Goal: Transaction & Acquisition: Download file/media

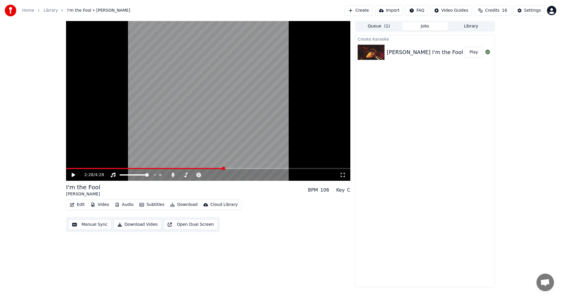
click at [75, 173] on icon at bounding box center [78, 175] width 14 height 5
click at [74, 175] on icon at bounding box center [73, 175] width 3 height 4
click at [74, 176] on icon at bounding box center [74, 175] width 4 height 4
click at [175, 176] on icon at bounding box center [173, 175] width 6 height 5
click at [174, 176] on icon at bounding box center [173, 175] width 6 height 5
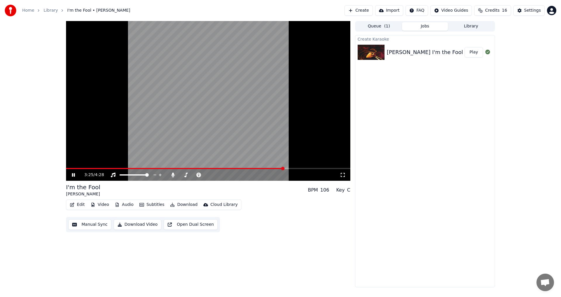
click at [75, 175] on icon at bounding box center [73, 175] width 3 height 4
click at [98, 223] on button "Manual Sync" at bounding box center [89, 225] width 43 height 11
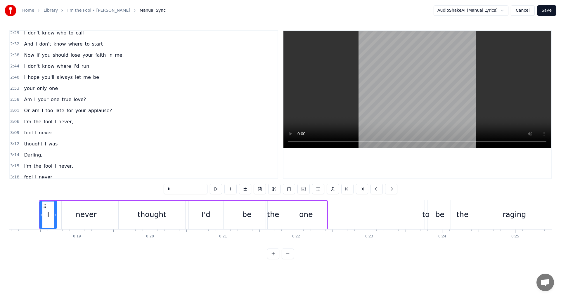
scroll to position [308, 0]
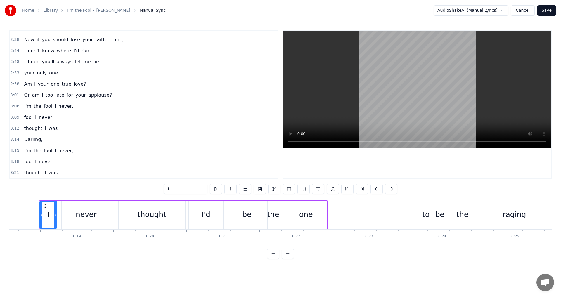
click at [48, 175] on span "was" at bounding box center [53, 173] width 10 height 7
type input "***"
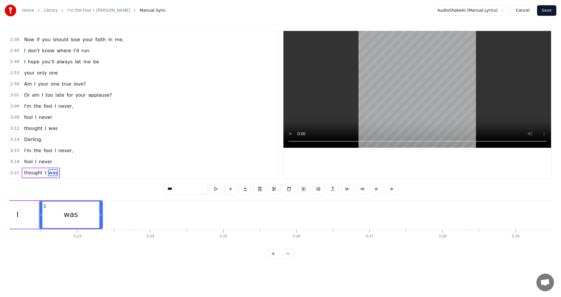
click at [73, 174] on div "3:21 thought I was" at bounding box center [144, 173] width 268 height 11
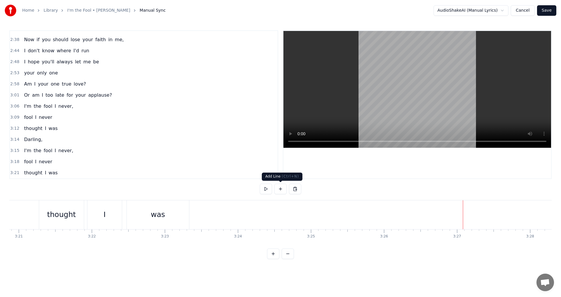
click at [283, 189] on button at bounding box center [281, 189] width 12 height 11
click at [507, 213] on div "<>" at bounding box center [500, 215] width 73 height 28
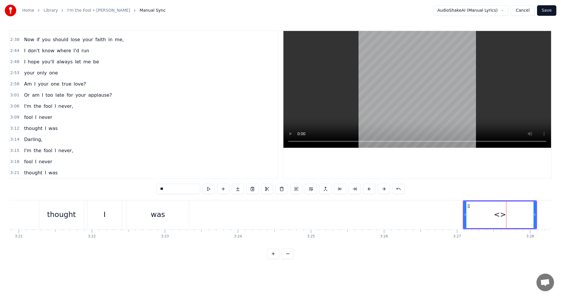
scroll to position [319, 0]
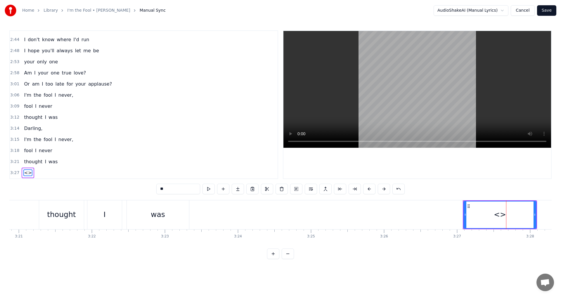
drag, startPoint x: 175, startPoint y: 187, endPoint x: 133, endPoint y: 188, distance: 42.1
click at [134, 188] on div "0:18 I never thought I'd be the one 0:23 to be the raging bull 0:27 There'd alw…" at bounding box center [280, 144] width 543 height 229
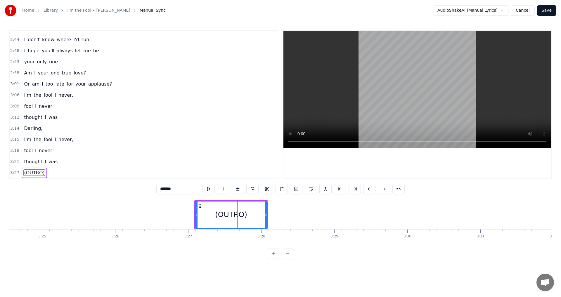
scroll to position [0, 14978]
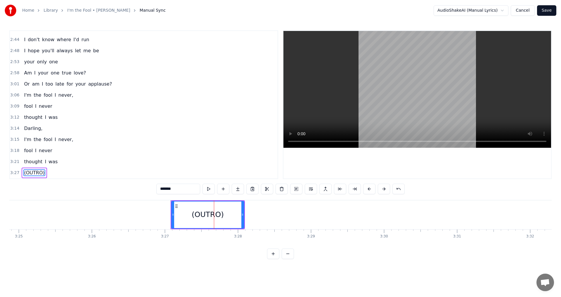
click at [290, 259] on button at bounding box center [288, 254] width 12 height 11
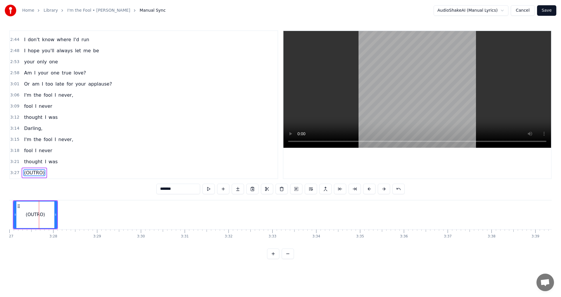
click at [289, 259] on button at bounding box center [288, 254] width 12 height 11
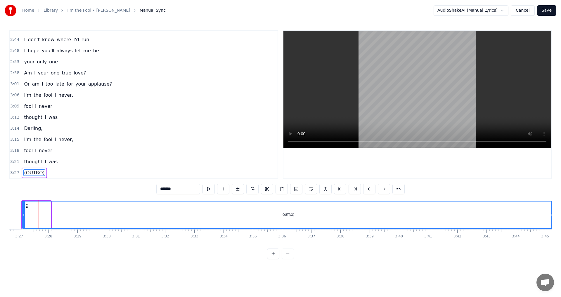
drag, startPoint x: 49, startPoint y: 213, endPoint x: 552, endPoint y: 228, distance: 503.2
click at [552, 228] on div at bounding box center [552, 215] width 2 height 27
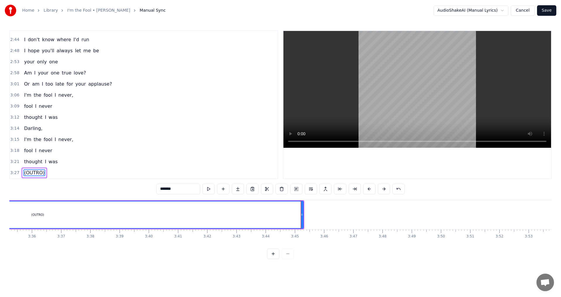
scroll to position [0, 6251]
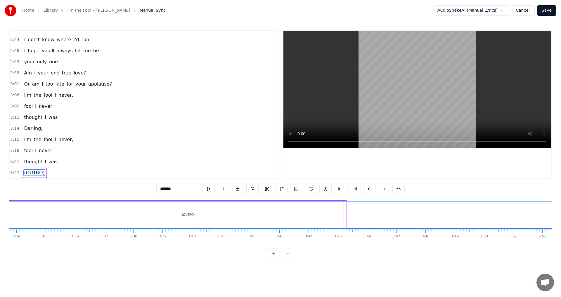
drag, startPoint x: 346, startPoint y: 214, endPoint x: 561, endPoint y: 221, distance: 215.6
click at [561, 221] on div "Home Library I'm the Fool • [PERSON_NAME] Manual Sync AudioShakeAI (Manual Lyri…" at bounding box center [280, 129] width 561 height 259
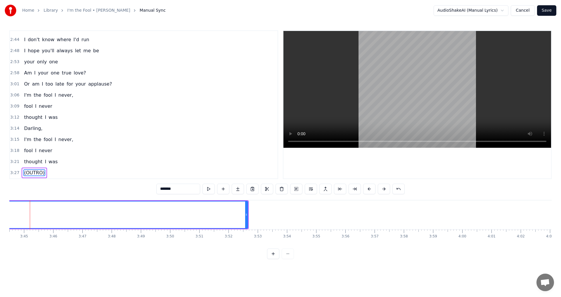
scroll to position [0, 6587]
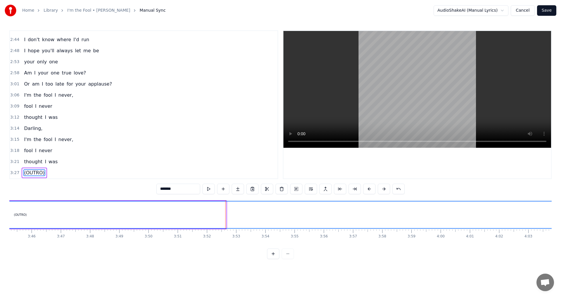
drag, startPoint x: 224, startPoint y: 214, endPoint x: 559, endPoint y: 216, distance: 335.1
click at [559, 216] on div "Home Library I'm the Fool • [PERSON_NAME] Manual Sync AudioShakeAI (Manual Lyri…" at bounding box center [280, 129] width 561 height 259
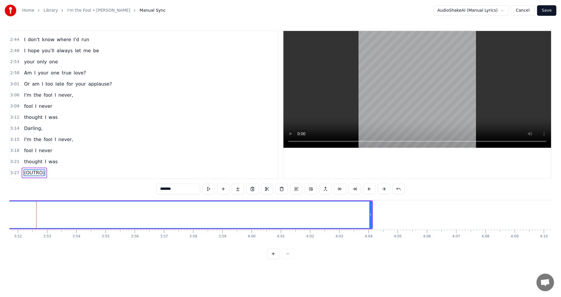
scroll to position [0, 6944]
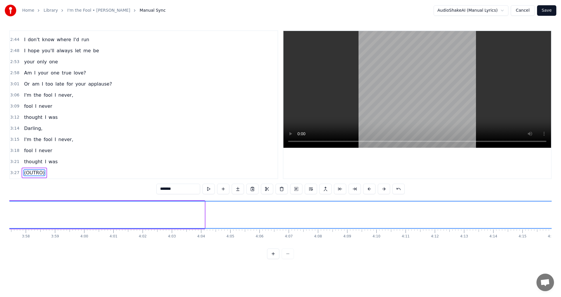
drag, startPoint x: 202, startPoint y: 212, endPoint x: 561, endPoint y: 212, distance: 359.1
click at [561, 212] on div "Home Library I'm the Fool • [PERSON_NAME] Manual Sync AudioShakeAI (Manual Lyri…" at bounding box center [280, 129] width 561 height 259
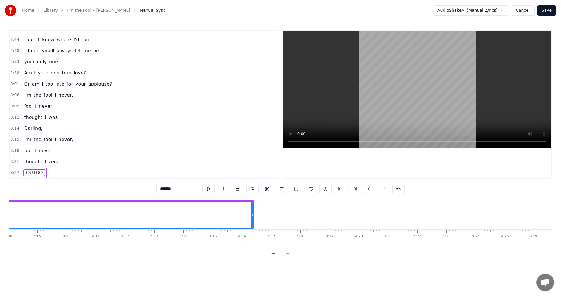
scroll to position [0, 7297]
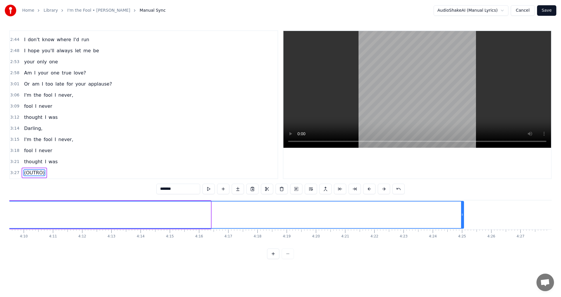
drag, startPoint x: 210, startPoint y: 213, endPoint x: 463, endPoint y: 229, distance: 253.7
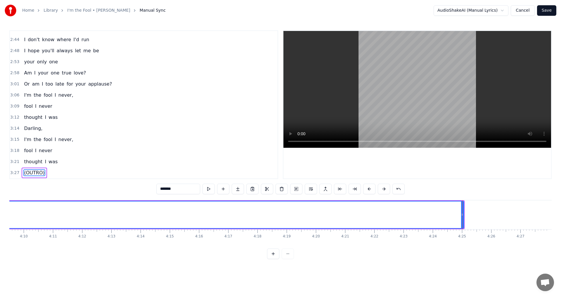
click at [470, 269] on html "Home Library I'm the Fool • [PERSON_NAME] Manual Sync AudioShakeAI (Manual Lyri…" at bounding box center [280, 134] width 561 height 269
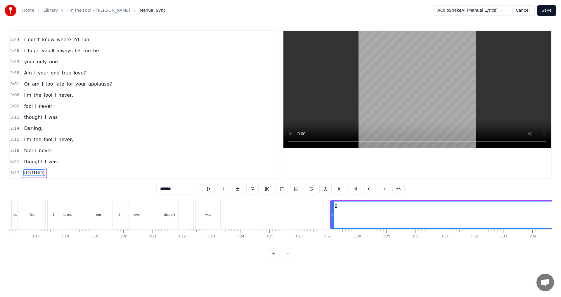
scroll to position [0, 5748]
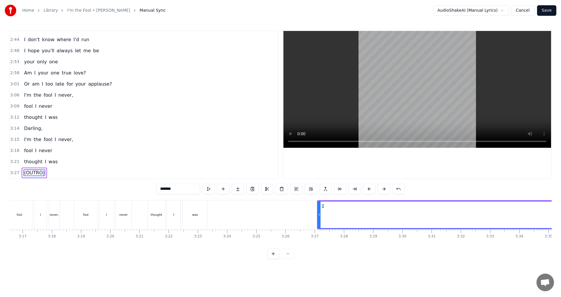
click at [195, 219] on div "was" at bounding box center [195, 215] width 25 height 29
type input "***"
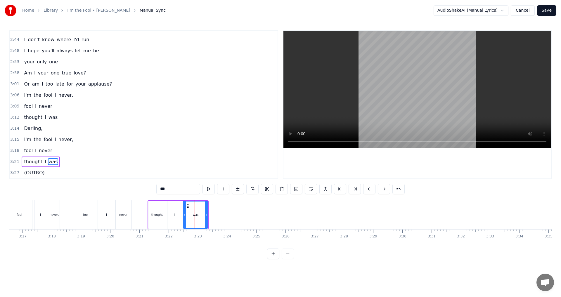
click at [547, 12] on button "Save" at bounding box center [546, 10] width 19 height 11
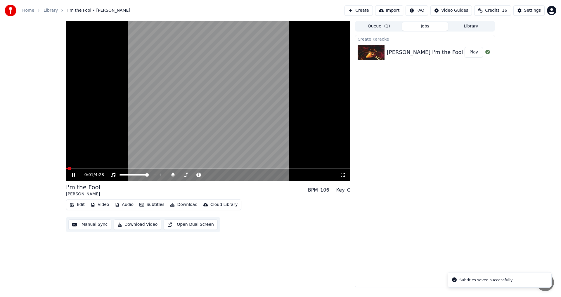
click at [70, 175] on div "0:01 / 4:28" at bounding box center [208, 175] width 280 height 6
click at [71, 175] on icon at bounding box center [78, 175] width 14 height 5
click at [174, 174] on icon at bounding box center [173, 175] width 6 height 5
click at [102, 206] on button "Video" at bounding box center [99, 205] width 23 height 8
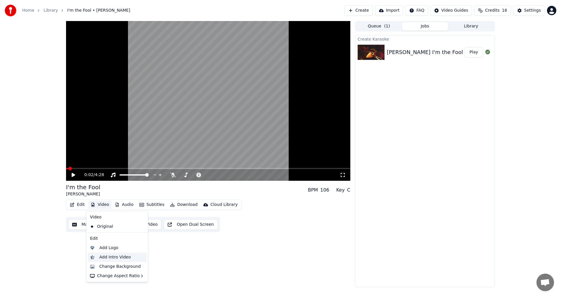
click at [110, 253] on div "Add Intro Video" at bounding box center [117, 257] width 59 height 9
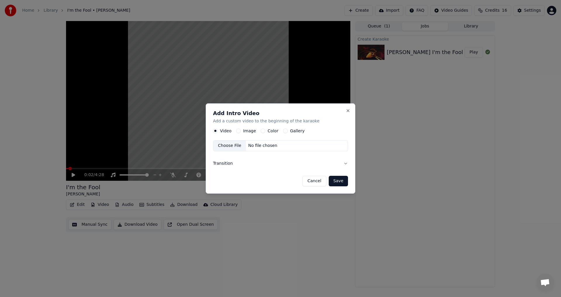
click at [323, 179] on button "Cancel" at bounding box center [315, 181] width 24 height 11
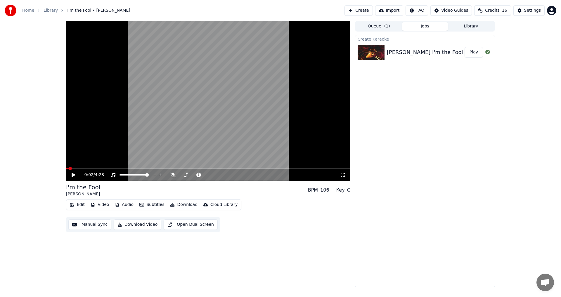
click at [104, 204] on button "Video" at bounding box center [99, 205] width 23 height 8
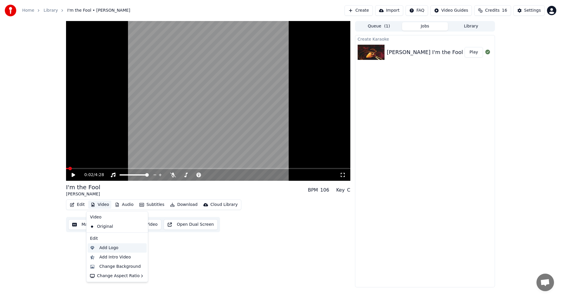
click at [115, 250] on div "Add Logo" at bounding box center [108, 248] width 19 height 6
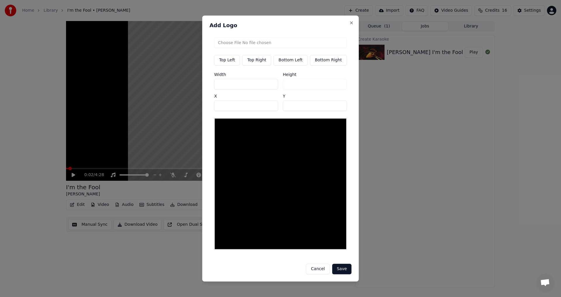
click at [266, 63] on button "Top Right" at bounding box center [256, 60] width 29 height 11
type input "***"
click at [316, 268] on button "Cancel" at bounding box center [318, 269] width 24 height 11
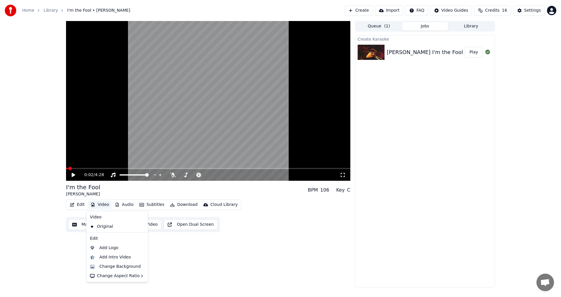
click at [97, 207] on button "Video" at bounding box center [99, 205] width 23 height 8
click at [111, 248] on div "Add Logo" at bounding box center [108, 248] width 19 height 6
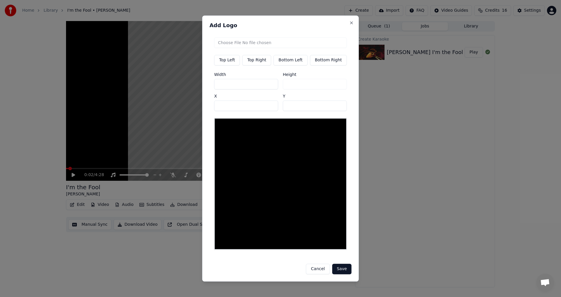
click at [252, 65] on button "Top Right" at bounding box center [256, 60] width 29 height 11
type input "***"
click at [262, 45] on input "file" at bounding box center [280, 42] width 133 height 11
type input "**********"
type input "***"
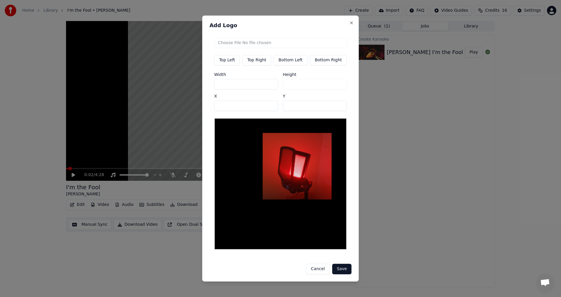
drag, startPoint x: 234, startPoint y: 86, endPoint x: 192, endPoint y: 86, distance: 42.4
click at [192, 86] on body "Home Library I'm the Fool • [PERSON_NAME] Create Import FAQ Video Guides Credit…" at bounding box center [280, 148] width 561 height 297
type input "*"
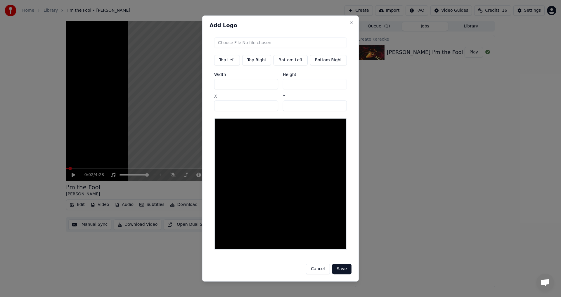
type input "**"
type input "***"
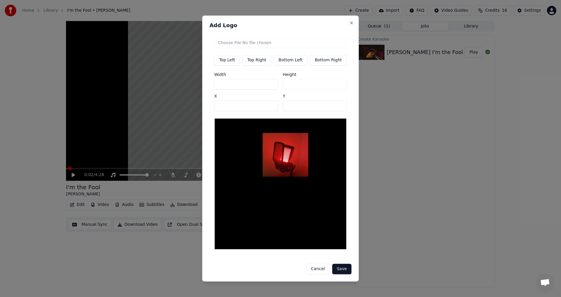
type input "**"
type input "*"
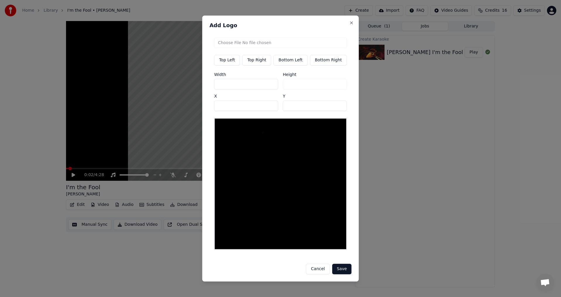
type input "*"
type input "**"
type input "*"
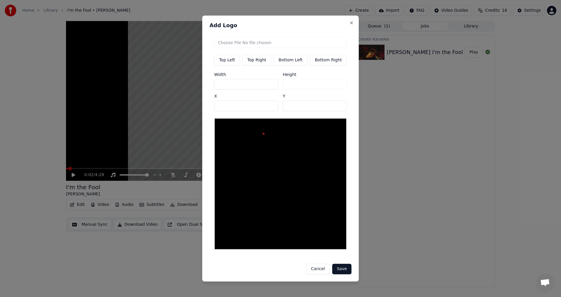
type input "*"
drag, startPoint x: 238, startPoint y: 89, endPoint x: 201, endPoint y: 88, distance: 37.4
click at [201, 88] on body "Home Library I'm the Fool • [PERSON_NAME] Create Import FAQ Video Guides Credit…" at bounding box center [280, 148] width 561 height 297
type input "*"
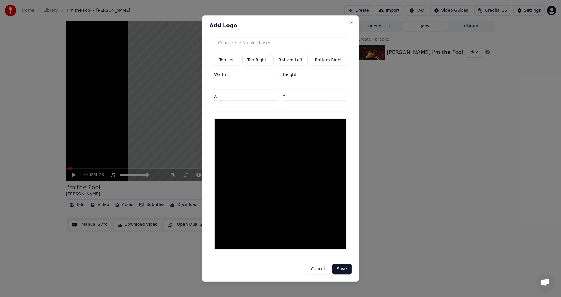
type input "**"
drag, startPoint x: 294, startPoint y: 108, endPoint x: 263, endPoint y: 108, distance: 30.7
click at [263, 108] on div "Width ** Height ** X *** Y **" at bounding box center [280, 92] width 133 height 39
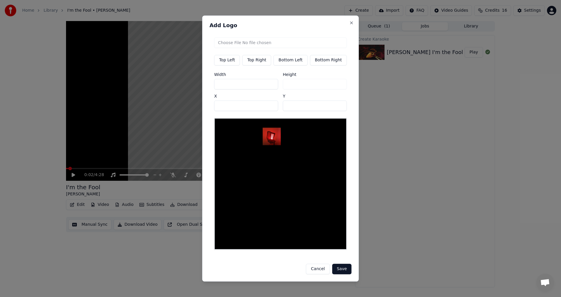
drag, startPoint x: 292, startPoint y: 111, endPoint x: 273, endPoint y: 111, distance: 19.6
click at [273, 111] on div "Width ** Height ** X *** Y **" at bounding box center [280, 92] width 133 height 39
type input "**"
drag, startPoint x: 246, startPoint y: 108, endPoint x: 218, endPoint y: 108, distance: 27.5
click at [215, 108] on div "Top Left Top Right Bottom Left Bottom Right Width ** Height ** X *** Y **" at bounding box center [281, 144] width 142 height 222
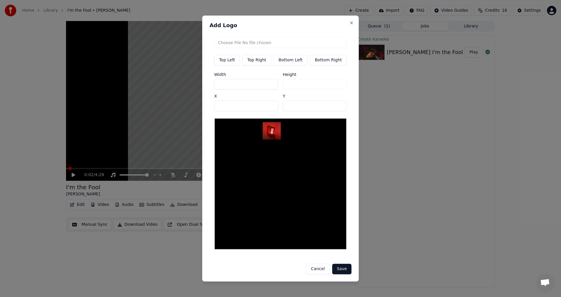
click at [259, 63] on button "Top Right" at bounding box center [256, 60] width 29 height 11
type input "***"
click at [259, 63] on button "Top Right" at bounding box center [256, 60] width 29 height 11
drag, startPoint x: 294, startPoint y: 108, endPoint x: 280, endPoint y: 108, distance: 14.9
click at [280, 108] on div "Width ** Height ** X *** Y **" at bounding box center [280, 92] width 133 height 39
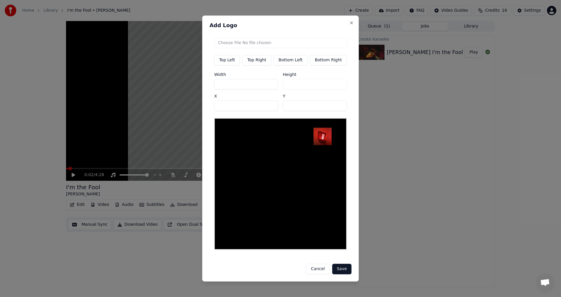
drag, startPoint x: 292, startPoint y: 108, endPoint x: 280, endPoint y: 108, distance: 12.0
click at [280, 108] on div "Width ** Height ** X *** Y **" at bounding box center [280, 92] width 133 height 39
type input "**"
drag, startPoint x: 231, startPoint y: 110, endPoint x: 193, endPoint y: 108, distance: 38.0
click at [193, 108] on body "Home Library I'm the Fool • [PERSON_NAME] Create Import FAQ Video Guides Credit…" at bounding box center [280, 148] width 561 height 297
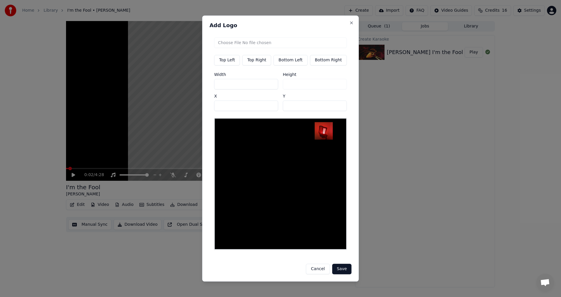
type input "***"
click at [342, 268] on button "Save" at bounding box center [341, 269] width 19 height 11
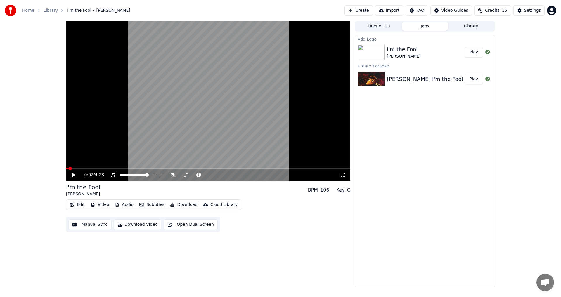
click at [471, 54] on button "Play" at bounding box center [474, 52] width 18 height 11
click at [73, 176] on icon at bounding box center [73, 175] width 3 height 4
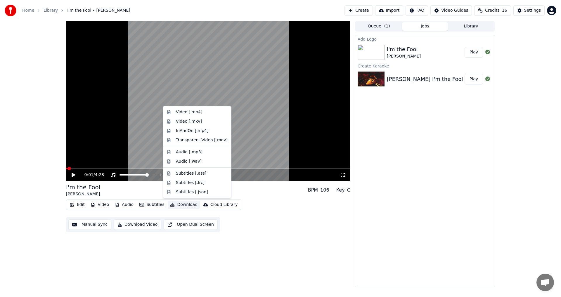
click at [182, 205] on button "Download" at bounding box center [184, 205] width 32 height 8
click at [192, 112] on div "Video [.mp4]" at bounding box center [189, 112] width 26 height 6
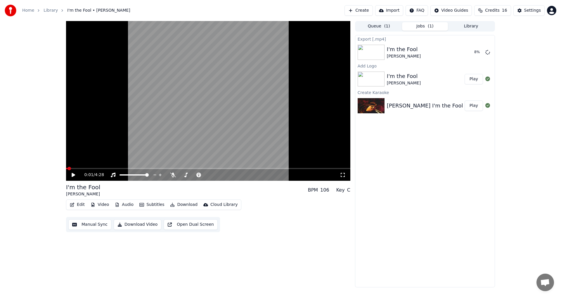
click at [215, 4] on div "Home Library I'm the Fool • [PERSON_NAME] Create Import FAQ Video Guides Credit…" at bounding box center [280, 10] width 561 height 21
click at [364, 13] on button "Create" at bounding box center [359, 10] width 28 height 11
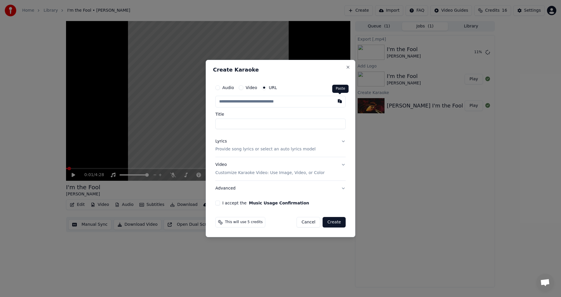
click at [338, 102] on button "button" at bounding box center [340, 101] width 12 height 11
type input "**********"
click at [332, 124] on input "**********" at bounding box center [281, 124] width 130 height 11
drag, startPoint x: 298, startPoint y: 125, endPoint x: 246, endPoint y: 129, distance: 51.9
click at [246, 129] on input "**********" at bounding box center [281, 124] width 130 height 11
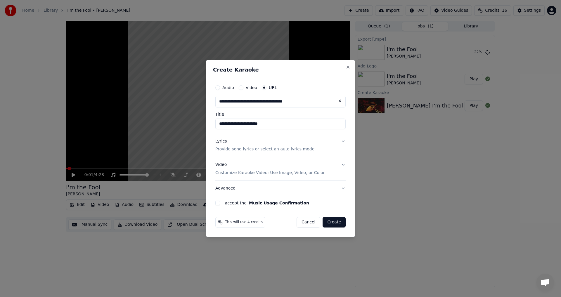
type input "**********"
click at [234, 148] on p "Provide song lyrics or select an auto lyrics model" at bounding box center [266, 150] width 100 height 6
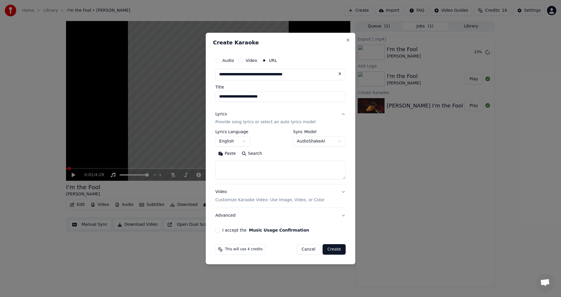
click at [253, 151] on button "Search" at bounding box center [252, 153] width 26 height 9
click at [278, 157] on button "Expand" at bounding box center [278, 153] width 27 height 9
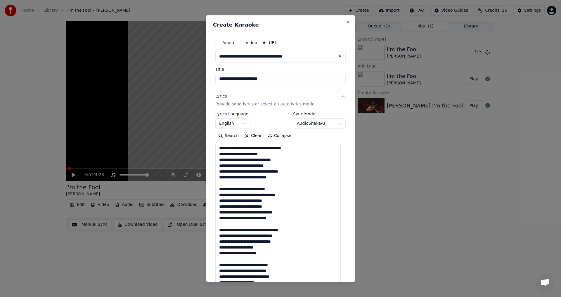
click at [244, 184] on textarea at bounding box center [278, 279] width 125 height 273
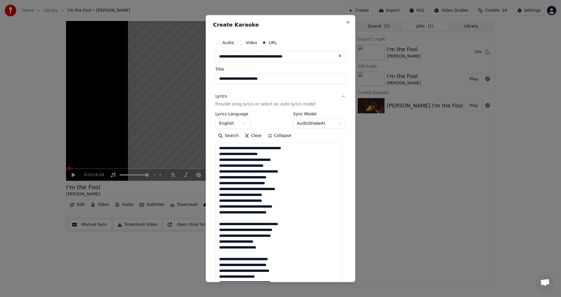
click at [235, 218] on textarea at bounding box center [278, 279] width 125 height 273
click at [240, 250] on textarea at bounding box center [278, 279] width 125 height 273
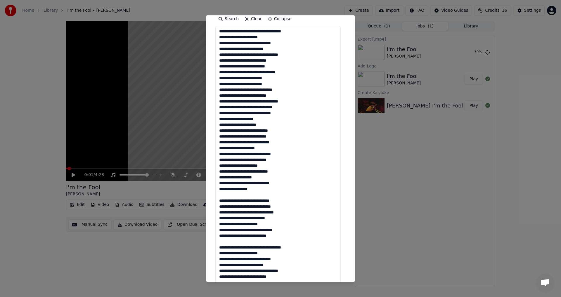
click at [239, 193] on textarea at bounding box center [278, 162] width 125 height 273
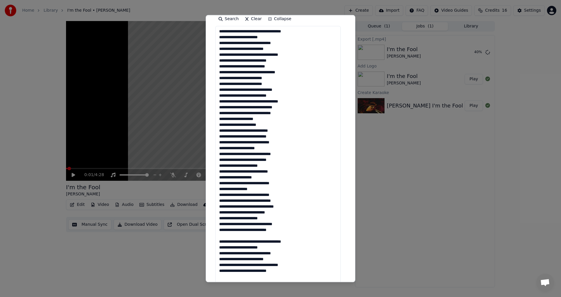
click at [232, 236] on textarea at bounding box center [278, 162] width 125 height 273
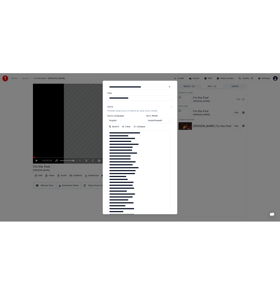
scroll to position [0, 0]
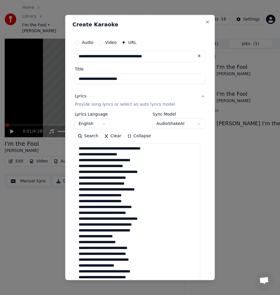
click at [156, 148] on textarea at bounding box center [137, 279] width 125 height 273
click at [90, 156] on textarea at bounding box center [137, 279] width 125 height 273
click at [144, 159] on textarea at bounding box center [137, 279] width 125 height 273
click at [107, 167] on textarea at bounding box center [137, 279] width 125 height 273
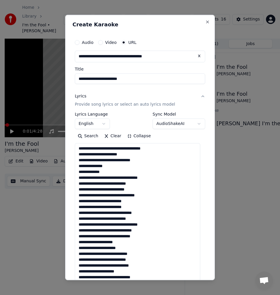
click at [118, 179] on textarea at bounding box center [137, 279] width 125 height 273
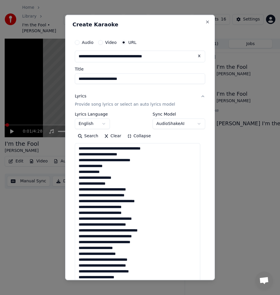
scroll to position [58, 0]
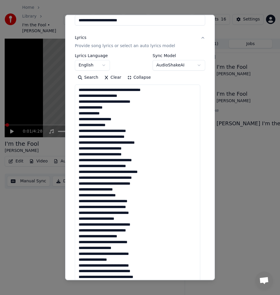
click at [141, 138] on textarea at bounding box center [137, 221] width 125 height 273
click at [125, 137] on textarea at bounding box center [137, 221] width 125 height 273
click at [154, 143] on textarea at bounding box center [137, 221] width 125 height 273
click at [115, 150] on textarea at bounding box center [137, 221] width 125 height 273
click at [142, 149] on textarea at bounding box center [137, 221] width 125 height 273
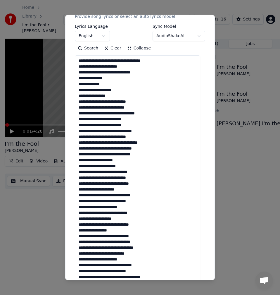
scroll to position [117, 0]
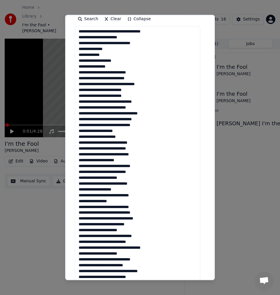
click at [128, 94] on textarea at bounding box center [137, 162] width 125 height 273
click at [143, 101] on textarea at bounding box center [137, 162] width 125 height 273
click at [143, 108] on textarea at bounding box center [137, 162] width 125 height 273
click at [113, 108] on textarea at bounding box center [137, 162] width 125 height 273
click at [153, 108] on textarea at bounding box center [137, 162] width 125 height 273
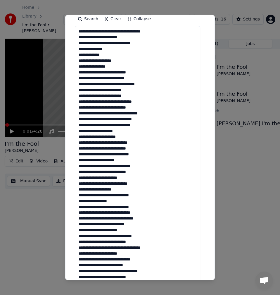
click at [156, 113] on textarea at bounding box center [137, 162] width 125 height 273
click at [146, 119] on textarea at bounding box center [137, 162] width 125 height 273
click at [109, 127] on textarea at bounding box center [137, 162] width 125 height 273
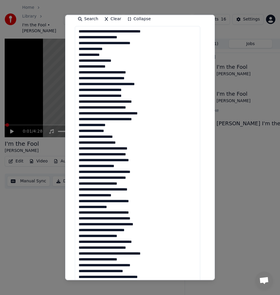
click at [143, 154] on textarea at bounding box center [137, 162] width 125 height 273
click at [112, 161] on textarea at bounding box center [137, 162] width 125 height 273
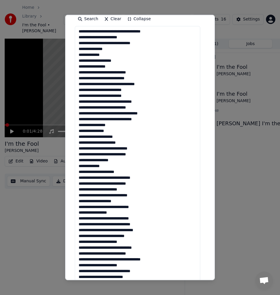
scroll to position [146, 0]
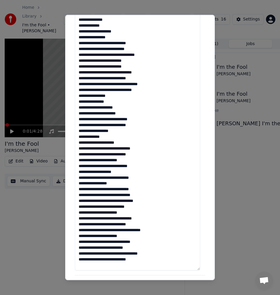
click at [102, 142] on textarea at bounding box center [137, 133] width 125 height 273
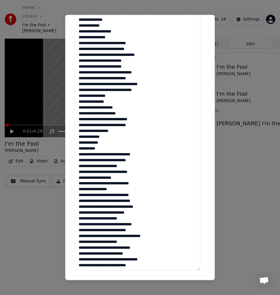
click at [144, 158] on textarea at bounding box center [137, 133] width 125 height 273
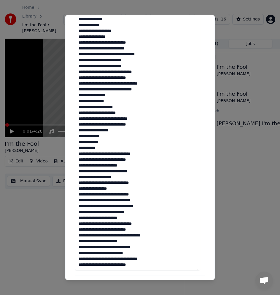
click at [133, 166] on textarea at bounding box center [137, 133] width 125 height 273
click at [137, 165] on textarea at bounding box center [137, 133] width 125 height 273
click at [131, 167] on textarea at bounding box center [137, 133] width 125 height 273
click at [149, 172] on textarea at bounding box center [137, 133] width 125 height 273
click at [127, 177] on textarea at bounding box center [137, 133] width 125 height 273
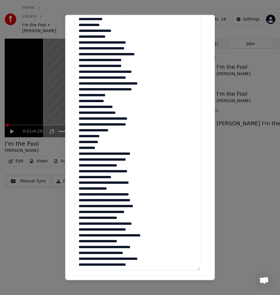
scroll to position [175, 0]
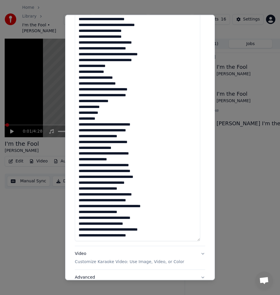
click at [110, 154] on textarea at bounding box center [137, 104] width 125 height 273
click at [108, 154] on textarea at bounding box center [137, 104] width 125 height 273
click at [109, 153] on textarea at bounding box center [137, 104] width 125 height 273
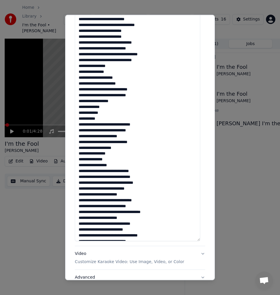
click at [130, 166] on textarea at bounding box center [137, 104] width 125 height 273
click at [148, 170] on textarea at bounding box center [137, 104] width 125 height 273
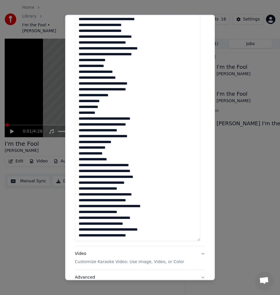
scroll to position [222, 0]
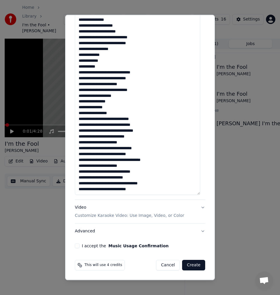
click at [147, 124] on textarea at bounding box center [137, 57] width 125 height 273
click at [139, 137] on textarea at bounding box center [137, 57] width 125 height 273
click at [115, 150] on textarea at bounding box center [137, 57] width 125 height 273
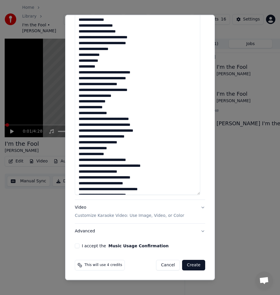
click at [115, 160] on textarea at bounding box center [137, 57] width 125 height 273
click at [113, 162] on textarea at bounding box center [137, 57] width 125 height 273
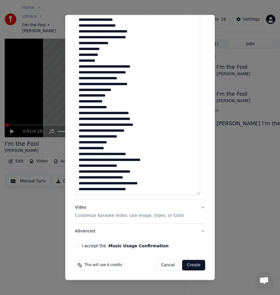
click at [118, 160] on textarea at bounding box center [137, 57] width 125 height 273
click at [137, 167] on textarea at bounding box center [137, 57] width 125 height 273
click at [89, 166] on textarea at bounding box center [137, 57] width 125 height 273
click at [131, 168] on textarea at bounding box center [137, 57] width 125 height 273
click at [119, 171] on textarea at bounding box center [137, 57] width 125 height 273
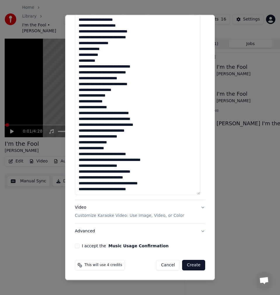
click at [140, 170] on textarea at bounding box center [137, 57] width 125 height 273
click at [107, 178] on textarea at bounding box center [137, 57] width 125 height 273
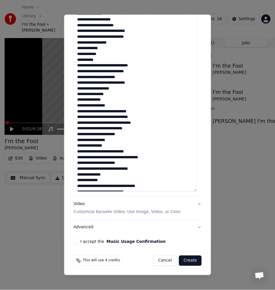
scroll to position [18, 0]
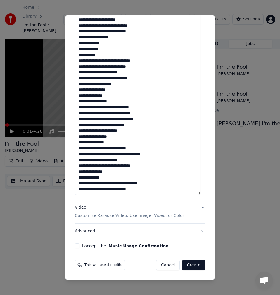
type textarea "**********"
click at [75, 244] on button "I accept the Music Usage Confirmation" at bounding box center [77, 245] width 5 height 5
click at [190, 265] on button "Create" at bounding box center [193, 265] width 23 height 11
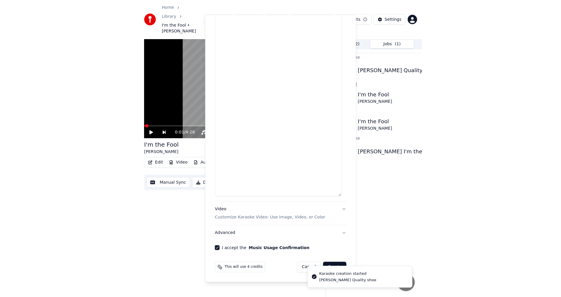
scroll to position [0, 0]
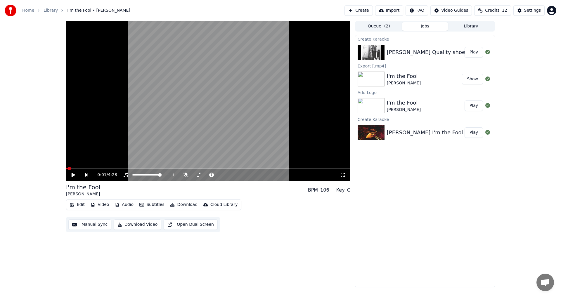
click at [479, 50] on button "Play" at bounding box center [474, 52] width 18 height 11
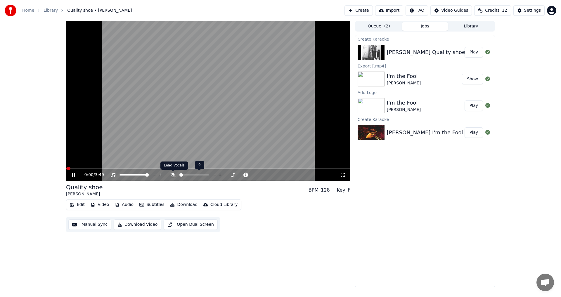
click at [175, 177] on icon at bounding box center [173, 175] width 6 height 5
click at [72, 177] on icon at bounding box center [78, 175] width 14 height 5
click at [66, 169] on span at bounding box center [68, 169] width 4 height 4
click at [72, 175] on icon at bounding box center [74, 175] width 4 height 4
click at [173, 174] on icon at bounding box center [172, 175] width 3 height 5
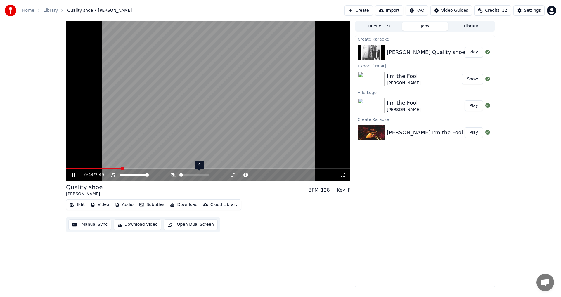
click at [173, 174] on icon at bounding box center [173, 175] width 6 height 5
click at [223, 169] on span at bounding box center [208, 168] width 285 height 1
click at [232, 168] on span at bounding box center [208, 168] width 285 height 1
click at [238, 168] on span at bounding box center [208, 168] width 285 height 1
click at [246, 168] on span at bounding box center [208, 168] width 285 height 1
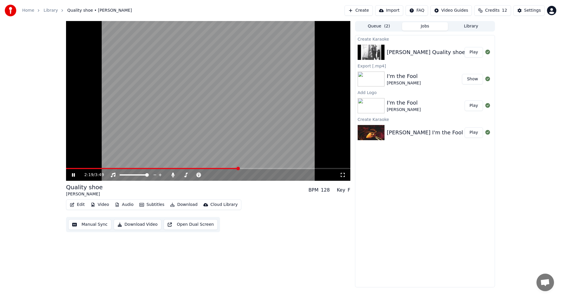
click at [240, 168] on span at bounding box center [239, 169] width 4 height 4
click at [244, 168] on span at bounding box center [208, 168] width 285 height 1
click at [241, 169] on span at bounding box center [241, 169] width 4 height 4
click at [76, 174] on icon at bounding box center [78, 175] width 14 height 5
click at [89, 222] on button "Manual Sync" at bounding box center [89, 225] width 43 height 11
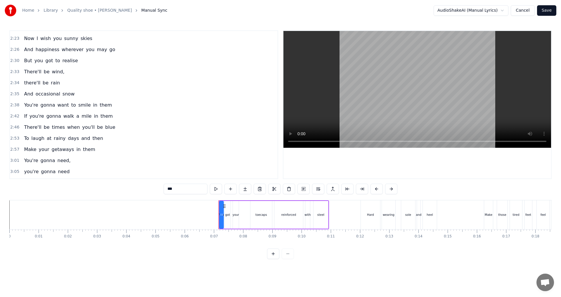
scroll to position [221, 0]
click at [27, 137] on span "And" at bounding box center [28, 137] width 10 height 7
type input "***"
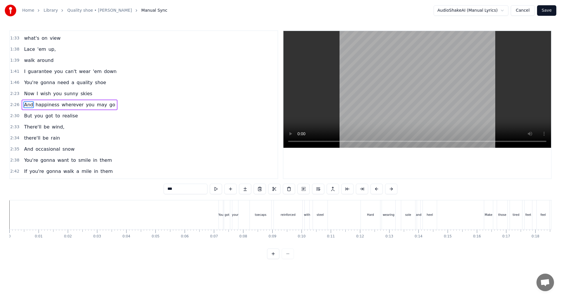
scroll to position [0, 4244]
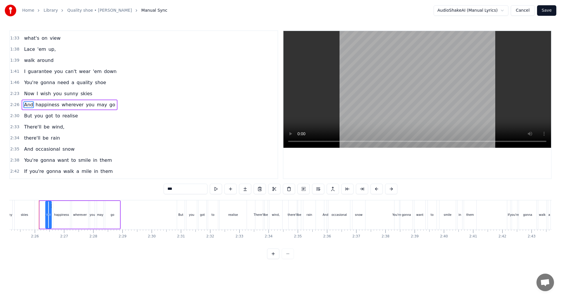
drag, startPoint x: 42, startPoint y: 215, endPoint x: 47, endPoint y: 215, distance: 5.8
click at [47, 215] on icon at bounding box center [47, 215] width 2 height 5
click at [211, 190] on button at bounding box center [209, 189] width 12 height 11
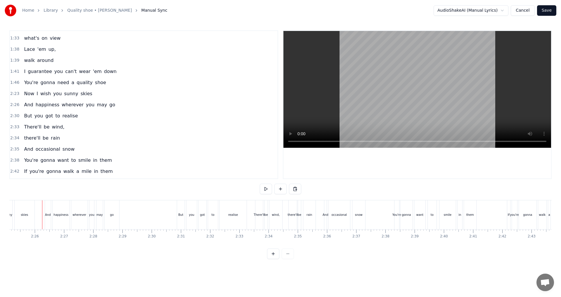
click at [265, 190] on button at bounding box center [266, 189] width 12 height 11
click at [47, 221] on div "And" at bounding box center [49, 215] width 6 height 29
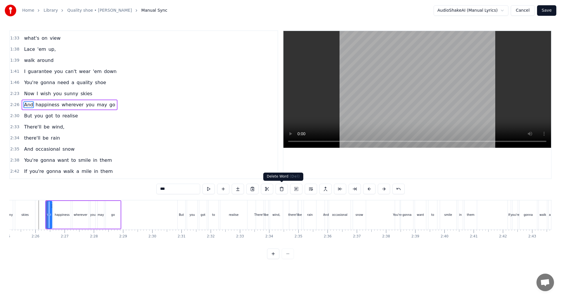
click at [282, 189] on button at bounding box center [282, 189] width 12 height 11
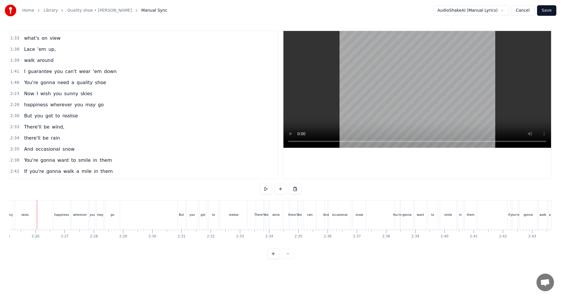
scroll to position [0, 4242]
click at [270, 190] on button at bounding box center [266, 189] width 12 height 11
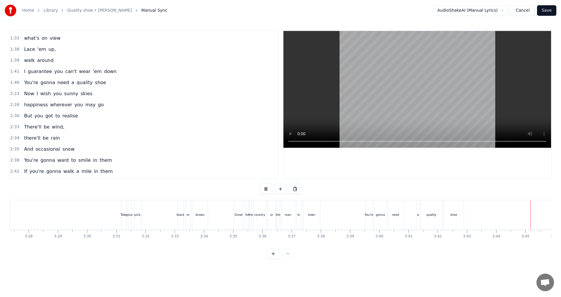
scroll to position [0, 6159]
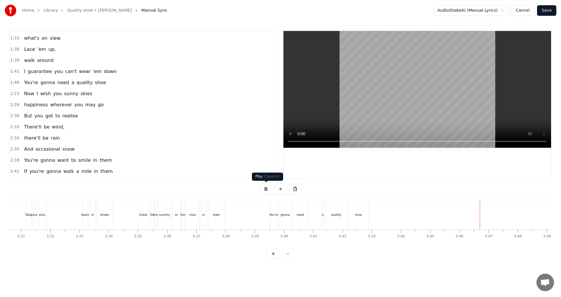
click at [266, 189] on button at bounding box center [266, 189] width 12 height 11
click at [548, 12] on button "Save" at bounding box center [546, 10] width 19 height 11
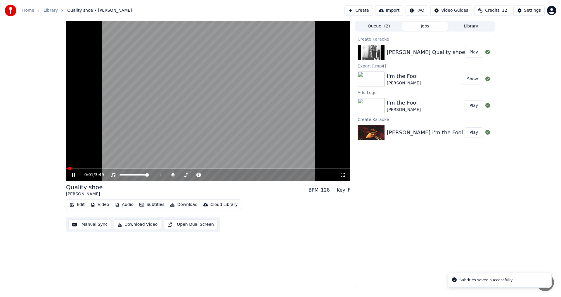
click at [72, 175] on icon at bounding box center [78, 175] width 14 height 5
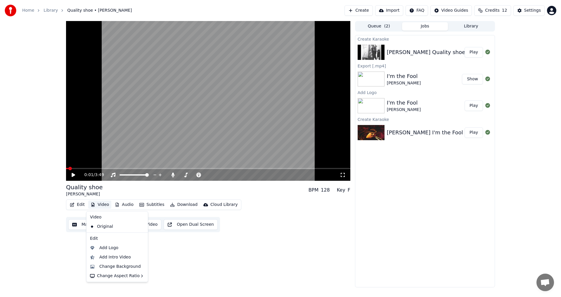
click at [107, 206] on button "Video" at bounding box center [99, 205] width 23 height 8
click at [118, 250] on div "Add Logo" at bounding box center [121, 248] width 45 height 6
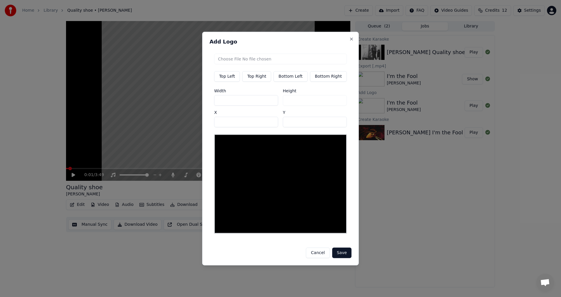
click at [260, 81] on button "Top Right" at bounding box center [256, 76] width 29 height 11
type input "***"
click at [268, 57] on input "file" at bounding box center [280, 59] width 133 height 11
type input "**********"
type input "***"
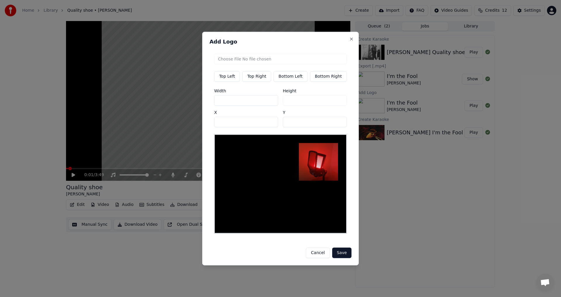
drag, startPoint x: 233, startPoint y: 103, endPoint x: 156, endPoint y: 99, distance: 77.3
click at [156, 99] on body "Home Library Quality shoe • [PERSON_NAME] Create Import FAQ Video Guides Credit…" at bounding box center [280, 148] width 561 height 297
type input "*"
type input "**"
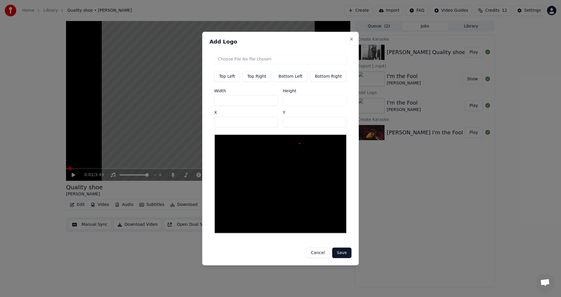
type input "**"
drag, startPoint x: 229, startPoint y: 101, endPoint x: 128, endPoint y: 111, distance: 101.3
click at [128, 111] on body "Home Library Quality shoe • [PERSON_NAME] Create Import FAQ Video Guides Credit…" at bounding box center [280, 148] width 561 height 297
type input "*"
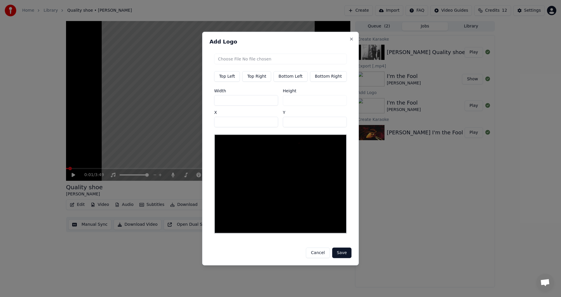
type input "**"
type input "***"
drag, startPoint x: 215, startPoint y: 100, endPoint x: 187, endPoint y: 101, distance: 28.1
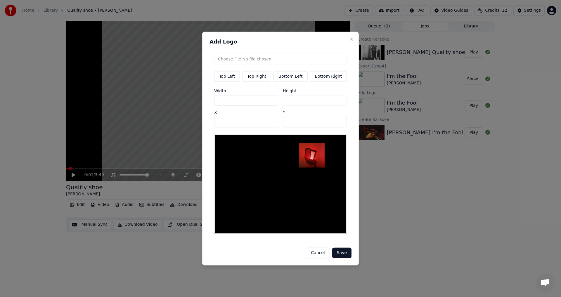
click at [191, 101] on body "Home Library Quality shoe • [PERSON_NAME] Create Import FAQ Video Guides Credit…" at bounding box center [280, 148] width 561 height 297
drag, startPoint x: 196, startPoint y: 105, endPoint x: 185, endPoint y: 104, distance: 11.4
click at [185, 104] on body "Home Library Quality shoe • [PERSON_NAME] Create Import FAQ Video Guides Credit…" at bounding box center [280, 148] width 561 height 297
type input "*"
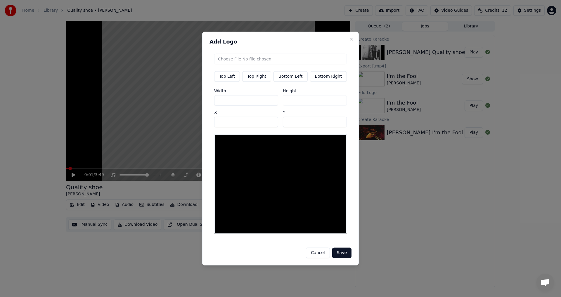
type input "**"
type input "***"
type input "**"
type input "***"
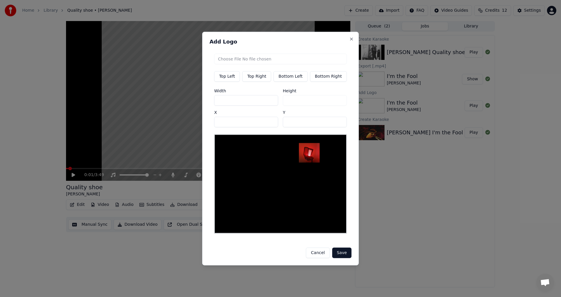
drag, startPoint x: 269, startPoint y: 122, endPoint x: 227, endPoint y: 122, distance: 42.1
click at [241, 122] on div "Width *** Height ** X *** Y **" at bounding box center [280, 108] width 133 height 39
type input "**"
drag, startPoint x: 238, startPoint y: 125, endPoint x: 162, endPoint y: 125, distance: 75.4
click at [162, 125] on body "Home Library Quality shoe • [PERSON_NAME] Create Import FAQ Video Guides Credit…" at bounding box center [280, 148] width 561 height 297
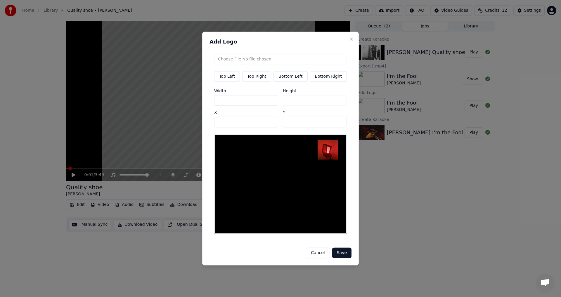
type input "***"
click at [343, 251] on button "Save" at bounding box center [341, 253] width 19 height 11
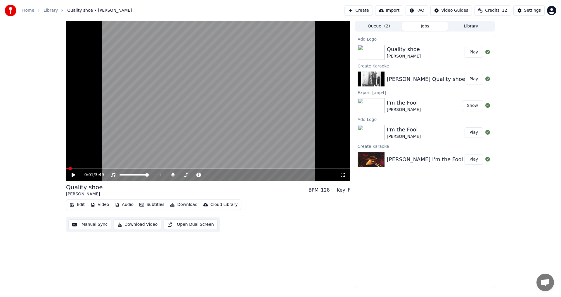
click at [474, 53] on button "Play" at bounding box center [474, 52] width 18 height 11
click at [75, 176] on icon at bounding box center [73, 175] width 3 height 4
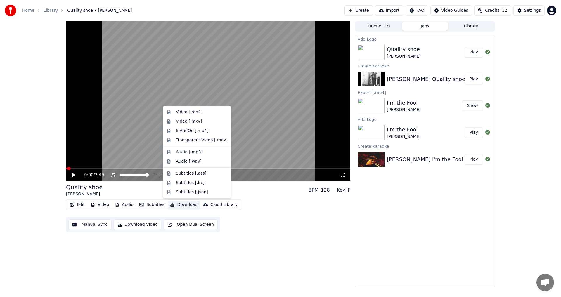
click at [179, 204] on button "Download" at bounding box center [184, 205] width 32 height 8
click at [283, 234] on div "0:00 / 3:49 Quality shoe [PERSON_NAME] BPM 128 Key F Edit Video Audio Subtitles…" at bounding box center [208, 154] width 285 height 267
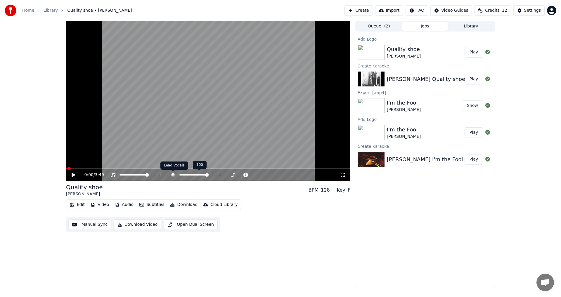
click at [173, 175] on icon at bounding box center [172, 175] width 3 height 5
click at [184, 205] on button "Download" at bounding box center [184, 205] width 32 height 8
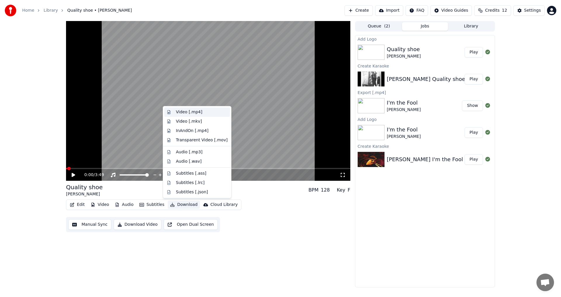
click at [194, 113] on div "Video [.mp4]" at bounding box center [189, 112] width 26 height 6
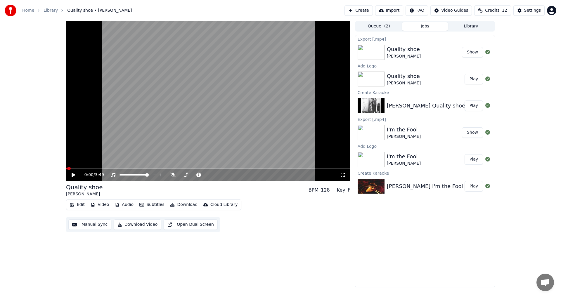
click at [478, 54] on button "Show" at bounding box center [472, 52] width 21 height 11
